Goal: Information Seeking & Learning: Learn about a topic

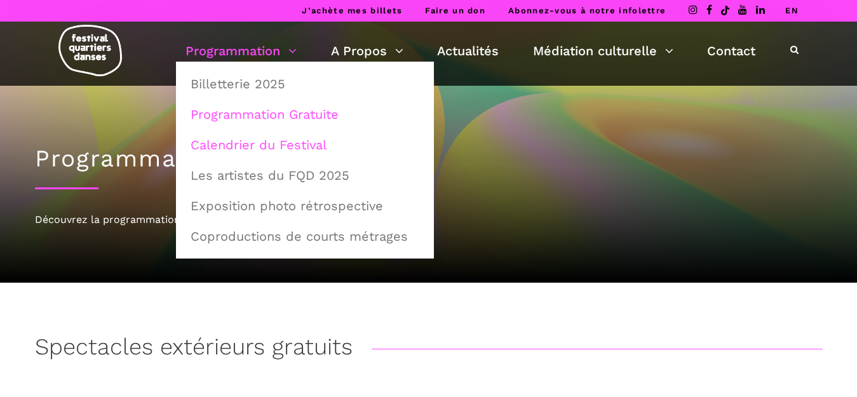
click at [263, 141] on link "Calendrier du Festival" at bounding box center [305, 144] width 244 height 29
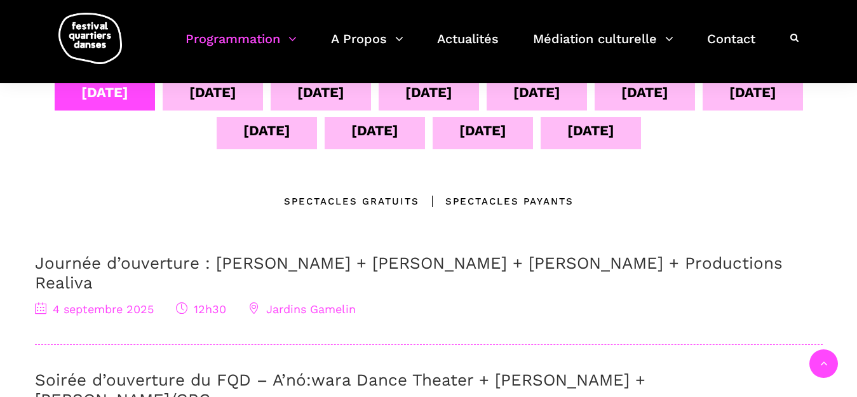
scroll to position [291, 0]
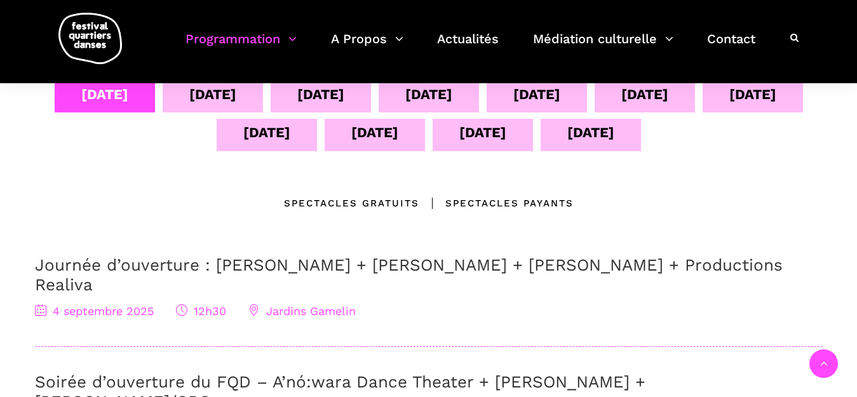
click at [730, 106] on div "10 sept" at bounding box center [753, 94] width 47 height 22
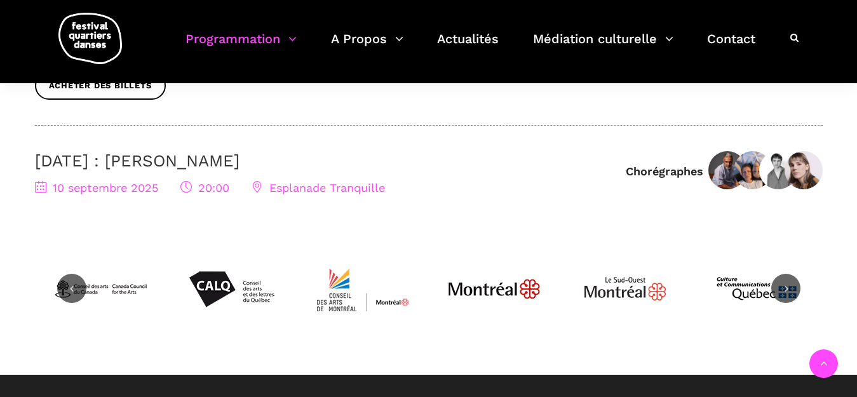
scroll to position [652, 0]
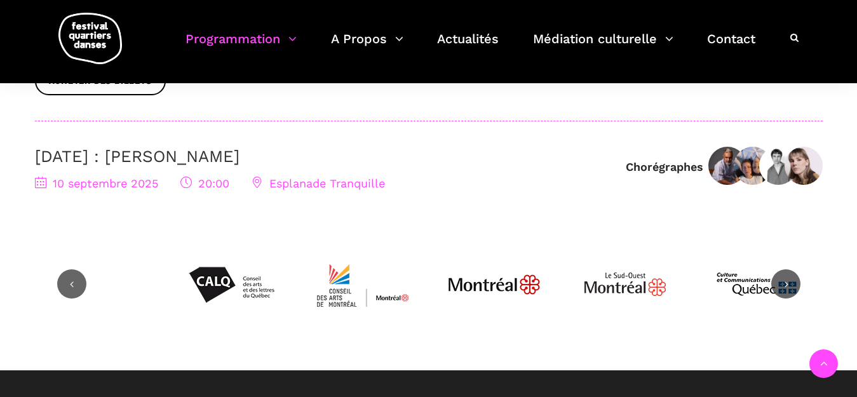
click at [167, 156] on link "[DATE] : [PERSON_NAME]" at bounding box center [137, 156] width 205 height 19
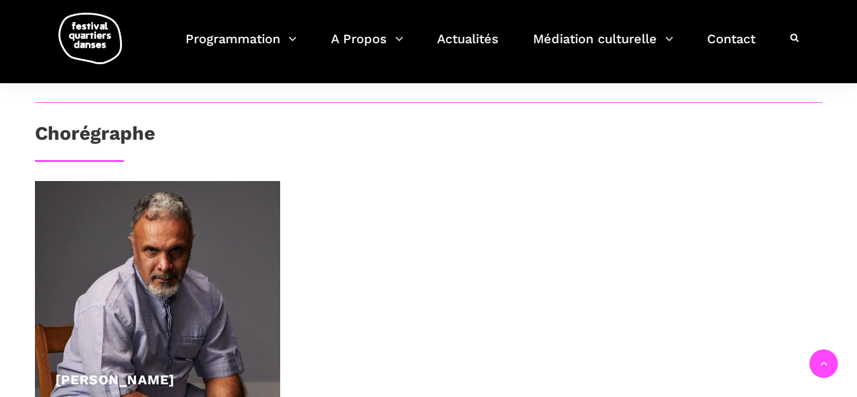
scroll to position [269, 0]
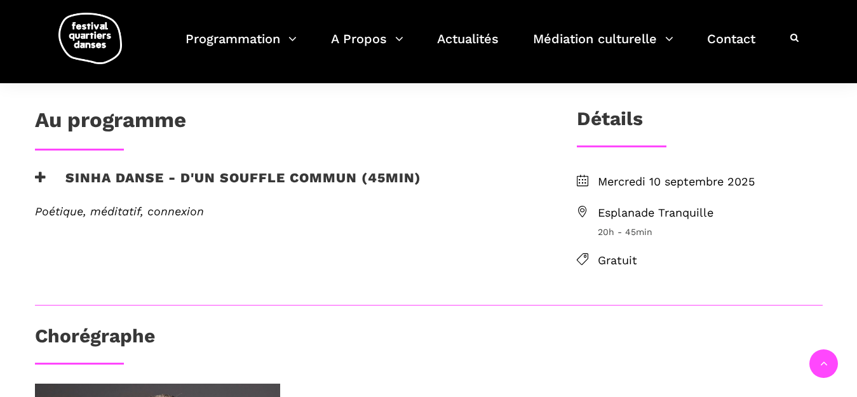
click at [119, 177] on h3 "Sinha Danse - D'un souffle commun (45min)" at bounding box center [228, 186] width 386 height 32
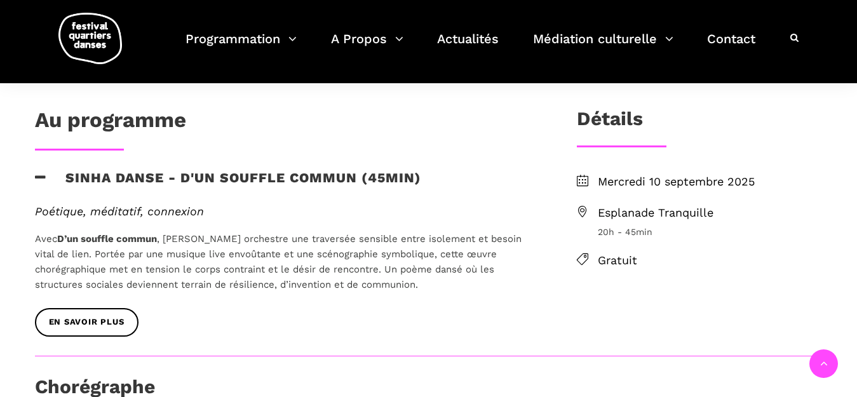
click at [231, 174] on h3 "Sinha Danse - D'un souffle commun (45min)" at bounding box center [228, 186] width 386 height 32
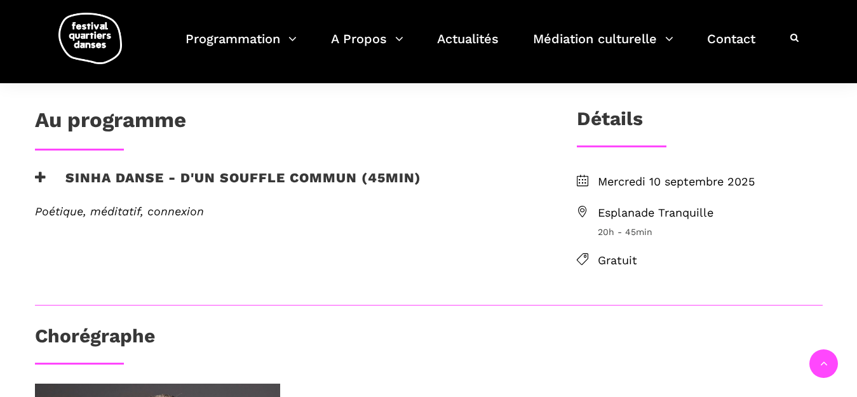
click at [231, 174] on h3 "Sinha Danse - D'un souffle commun (45min)" at bounding box center [228, 186] width 386 height 32
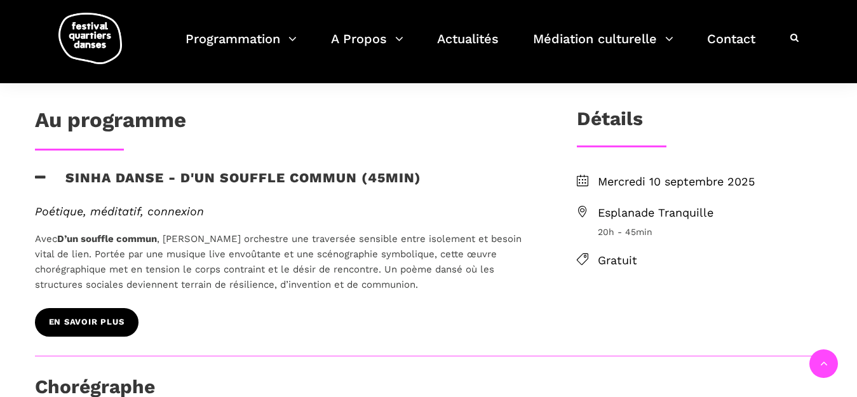
click at [90, 324] on span "EN SAVOIR PLUS" at bounding box center [87, 322] width 76 height 13
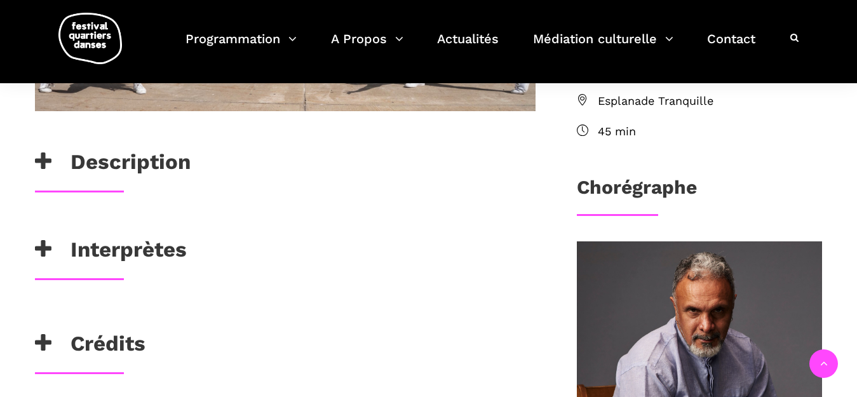
scroll to position [447, 0]
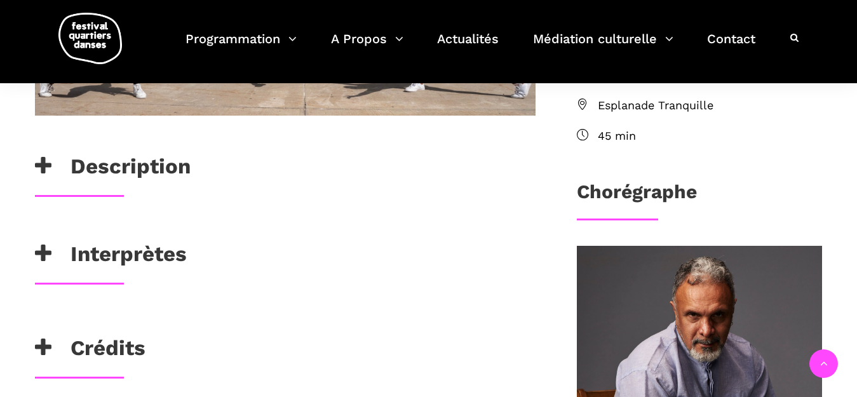
click at [39, 159] on icon at bounding box center [43, 166] width 17 height 21
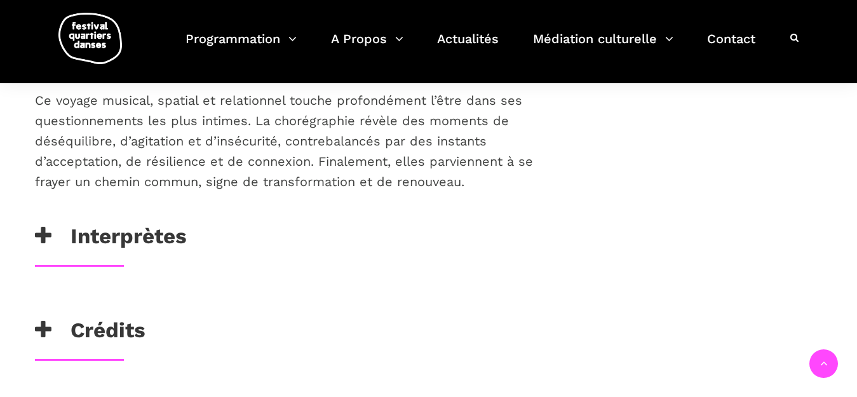
scroll to position [939, 0]
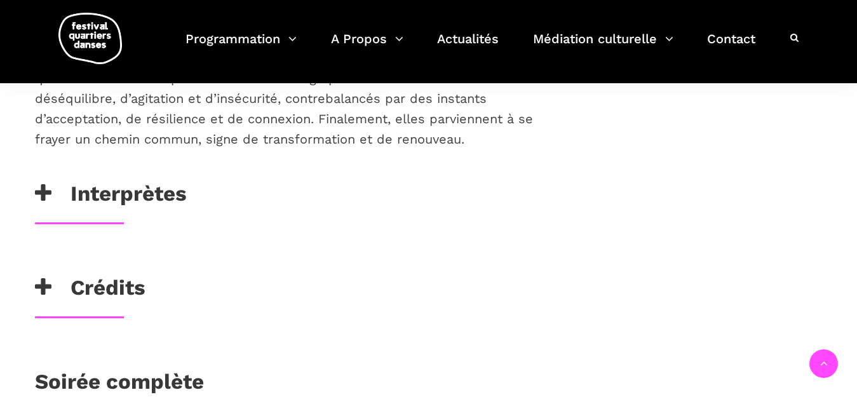
click at [44, 183] on icon at bounding box center [43, 193] width 17 height 21
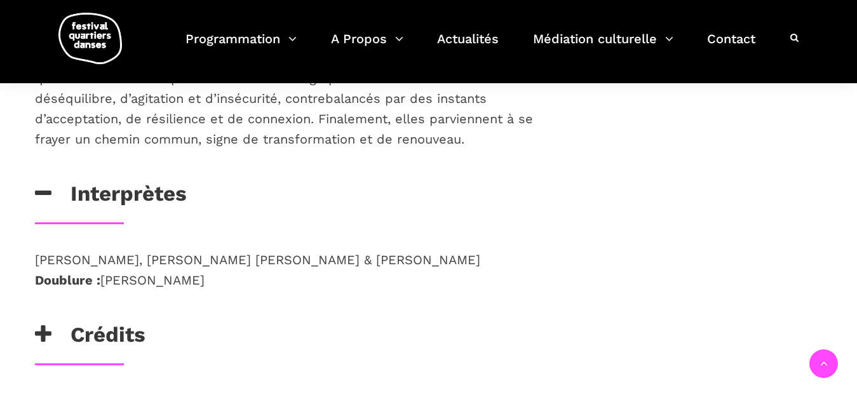
click at [44, 183] on icon at bounding box center [43, 193] width 17 height 21
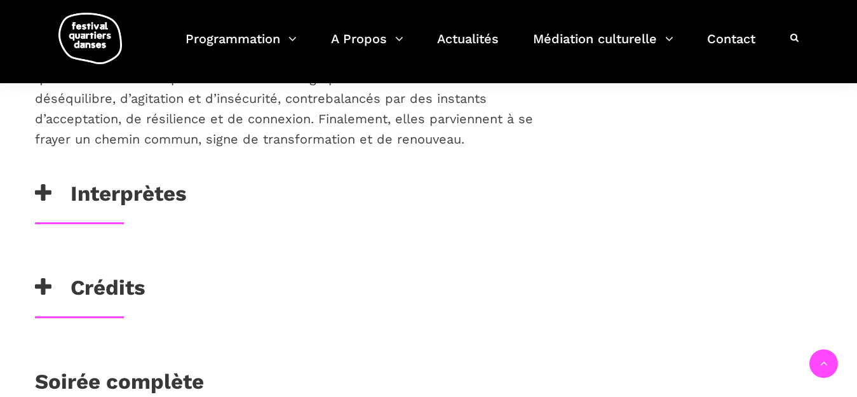
click at [48, 277] on icon at bounding box center [43, 287] width 17 height 21
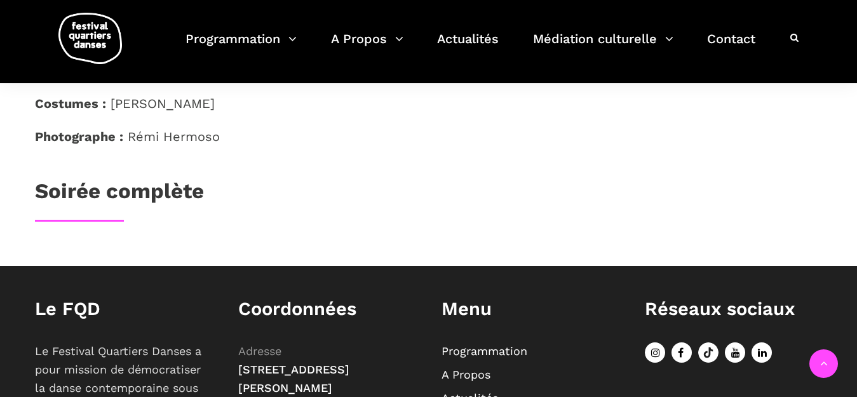
scroll to position [1193, 0]
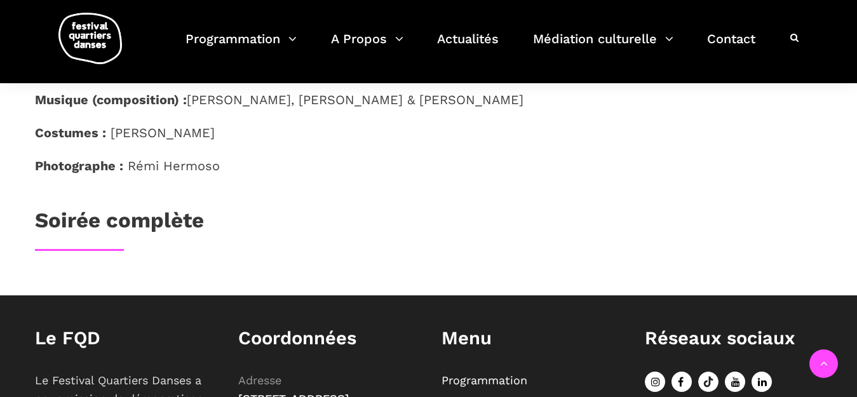
click at [177, 208] on h3 "Soirée complète" at bounding box center [119, 224] width 169 height 32
click at [66, 208] on h3 "Soirée complète" at bounding box center [119, 224] width 169 height 32
